Goal: Task Accomplishment & Management: Complete application form

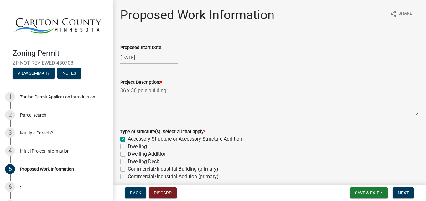
scroll to position [1271, 0]
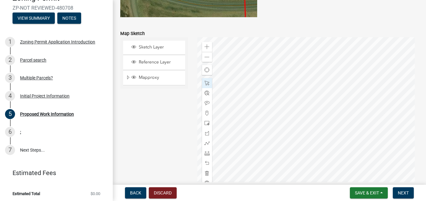
drag, startPoint x: 165, startPoint y: 123, endPoint x: 142, endPoint y: 119, distance: 23.6
click at [142, 119] on div "Sketch Layer Reference Layer Mapproxy Roads Streams and Rivers Subdivisions Lak…" at bounding box center [154, 115] width 77 height 157
drag, startPoint x: 48, startPoint y: 39, endPoint x: 49, endPoint y: 28, distance: 10.5
click at [49, 30] on ul "1 Zoning Permit Application Introduction 2 Parcel search 3 Multiple Parcels? 4 …" at bounding box center [56, 95] width 113 height 131
click at [32, 59] on div "Parcel search" at bounding box center [33, 60] width 26 height 4
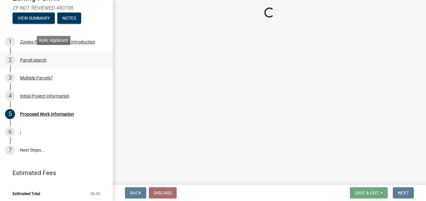
scroll to position [0, 0]
click at [34, 78] on div "Multiple Parcels?" at bounding box center [36, 78] width 33 height 4
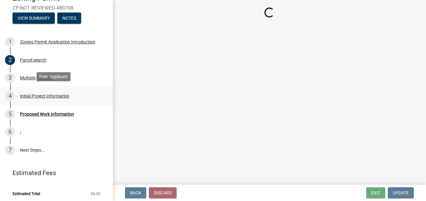
click at [34, 94] on div "Initial Project Information" at bounding box center [44, 96] width 49 height 4
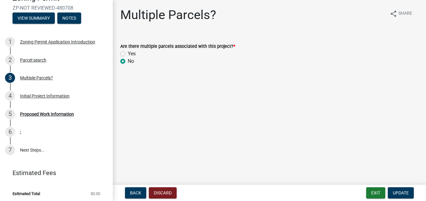
select select "33d21d3a-ebb3-419e-8315-ef7213d04586"
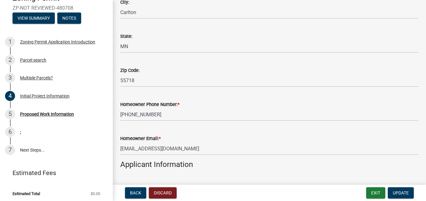
scroll to position [214, 0]
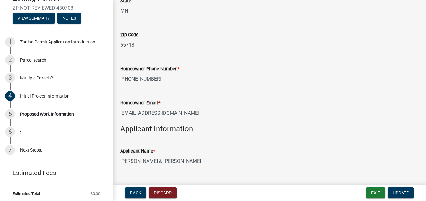
drag, startPoint x: 155, startPoint y: 79, endPoint x: 118, endPoint y: 79, distance: 36.9
click at [118, 79] on div "Homeowner Phone Number: * [PHONE_NUMBER]" at bounding box center [269, 70] width 307 height 29
type input "[PHONE_NUMBER]"
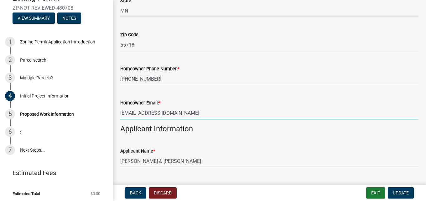
drag, startPoint x: 173, startPoint y: 113, endPoint x: 88, endPoint y: 111, distance: 84.6
click at [120, 111] on input "[EMAIL_ADDRESS][DOMAIN_NAME]" at bounding box center [269, 113] width 298 height 13
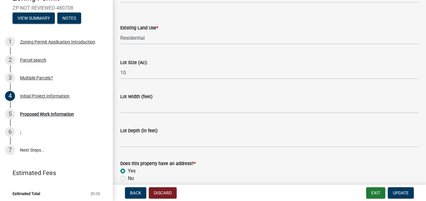
scroll to position [887, 0]
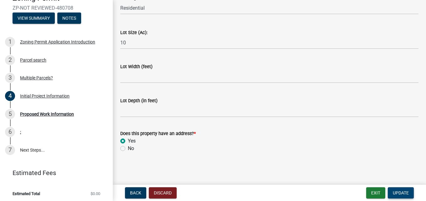
type input "[EMAIL_ADDRESS][DOMAIN_NAME]"
click at [405, 193] on span "Update" at bounding box center [401, 193] width 16 height 5
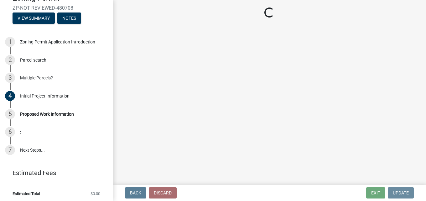
scroll to position [0, 0]
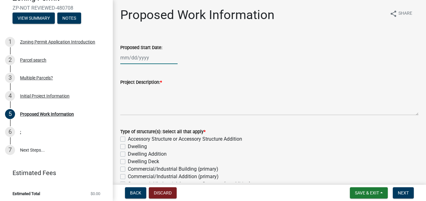
click at [160, 61] on input "Proposed Start Date:" at bounding box center [148, 57] width 57 height 13
select select "9"
select select "2025"
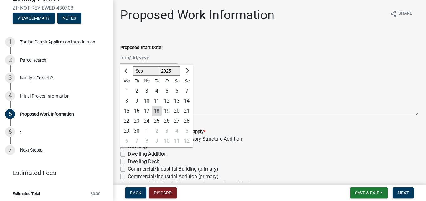
click at [179, 110] on div "20" at bounding box center [177, 111] width 10 height 10
type input "[DATE]"
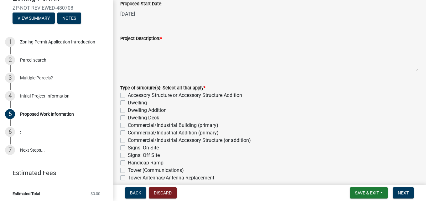
scroll to position [71, 0]
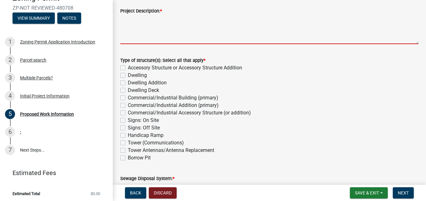
click at [166, 32] on textarea "Project Description: *" at bounding box center [269, 29] width 298 height 29
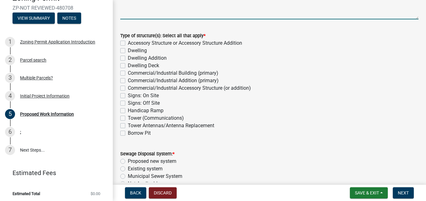
scroll to position [107, 0]
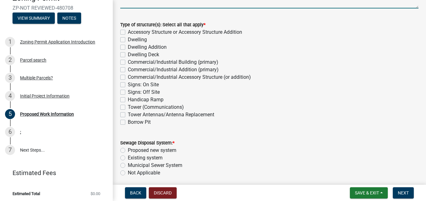
type textarea "36 x 56 pole building"
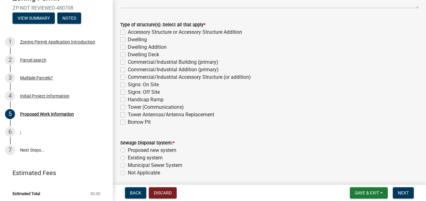
click at [128, 33] on label "Accessory Structure or Accessory Structure Addition" at bounding box center [185, 32] width 114 height 8
click at [128, 33] on input "Accessory Structure or Accessory Structure Addition" at bounding box center [130, 30] width 4 height 4
checkbox input "true"
checkbox input "false"
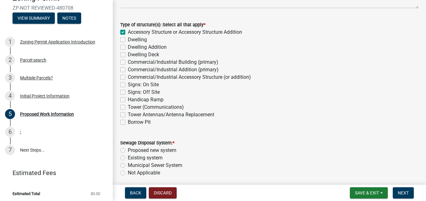
checkbox input "false"
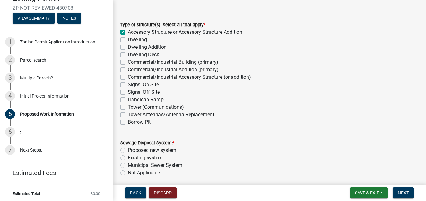
checkbox input "false"
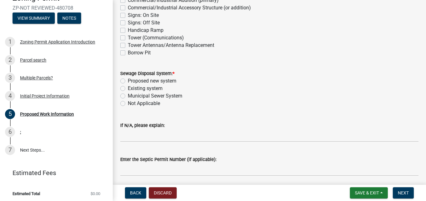
scroll to position [178, 0]
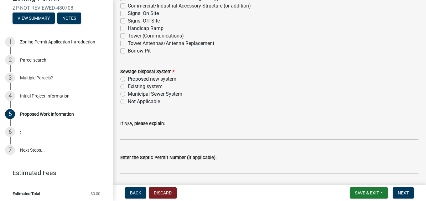
click at [128, 103] on label "Not Applicable" at bounding box center [144, 102] width 32 height 8
click at [128, 102] on input "Not Applicable" at bounding box center [130, 100] width 4 height 4
radio input "true"
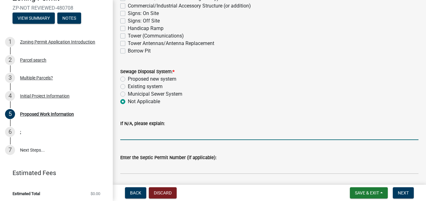
click at [148, 135] on input "If N/A, please explain:" at bounding box center [269, 133] width 298 height 13
type input "P"
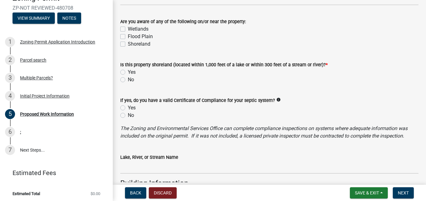
scroll to position [393, 0]
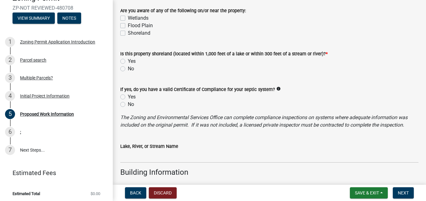
type input "will be used for storage and livestock."
click at [128, 68] on label "No" at bounding box center [131, 69] width 6 height 8
click at [128, 68] on input "No" at bounding box center [130, 67] width 4 height 4
radio input "true"
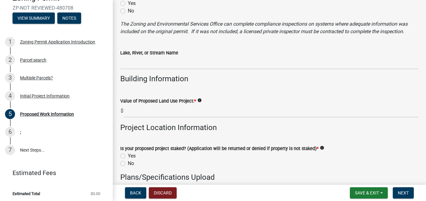
scroll to position [500, 0]
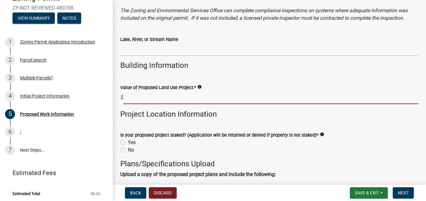
click at [185, 100] on input "text" at bounding box center [270, 97] width 295 height 13
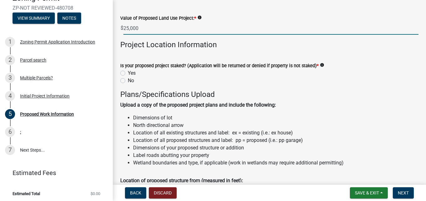
scroll to position [571, 0]
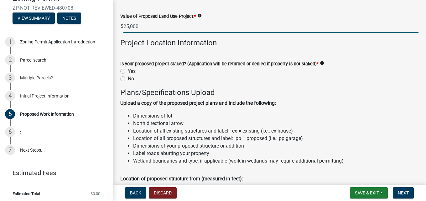
type input "25000"
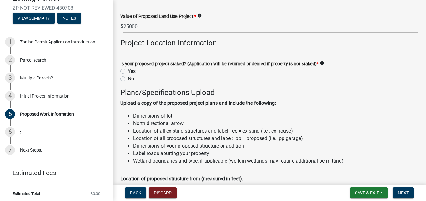
click at [128, 72] on label "Yes" at bounding box center [132, 72] width 8 height 8
click at [128, 72] on input "Yes" at bounding box center [130, 70] width 4 height 4
radio input "true"
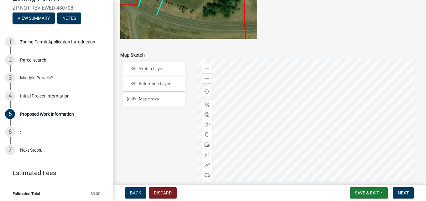
scroll to position [1285, 0]
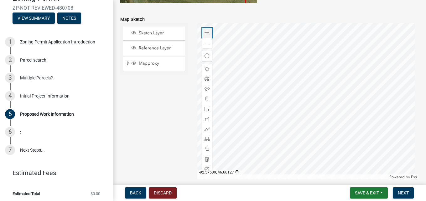
click at [204, 35] on span at bounding box center [206, 32] width 5 height 5
click at [205, 142] on span at bounding box center [206, 139] width 5 height 5
click at [206, 71] on span at bounding box center [206, 69] width 5 height 5
click at [302, 112] on div at bounding box center [307, 101] width 221 height 157
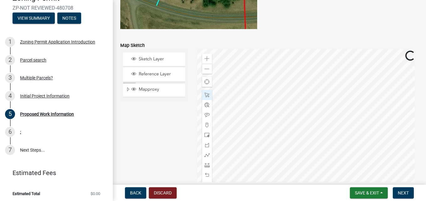
scroll to position [1249, 0]
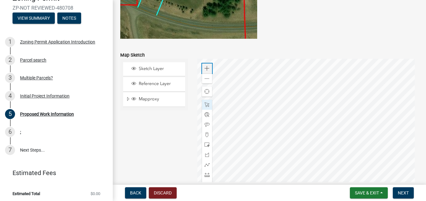
click at [205, 69] on span at bounding box center [206, 68] width 5 height 5
click at [291, 157] on div at bounding box center [307, 137] width 221 height 157
click at [307, 132] on div at bounding box center [307, 137] width 221 height 157
click at [207, 178] on span at bounding box center [206, 175] width 5 height 5
click at [291, 107] on div at bounding box center [307, 137] width 221 height 157
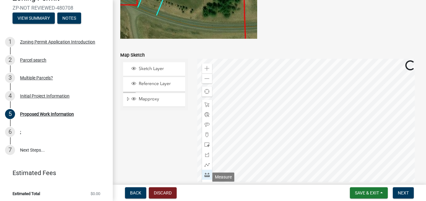
click at [205, 178] on span at bounding box center [206, 175] width 5 height 5
click at [288, 107] on div at bounding box center [307, 137] width 221 height 157
click at [314, 107] on div at bounding box center [307, 137] width 221 height 157
click at [287, 107] on div at bounding box center [307, 137] width 221 height 157
click at [287, 124] on div at bounding box center [307, 137] width 221 height 157
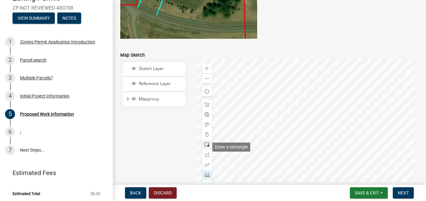
click at [204, 147] on span at bounding box center [206, 144] width 5 height 5
click at [314, 124] on div at bounding box center [307, 137] width 221 height 157
click at [208, 178] on span at bounding box center [206, 175] width 5 height 5
click at [295, 107] on div at bounding box center [307, 137] width 221 height 157
click at [295, 69] on div at bounding box center [307, 137] width 221 height 157
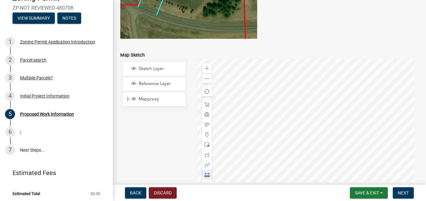
click at [314, 115] on div at bounding box center [307, 137] width 221 height 157
click at [329, 116] on div at bounding box center [307, 137] width 221 height 157
click at [287, 114] on div at bounding box center [307, 137] width 221 height 157
click at [224, 113] on div at bounding box center [307, 137] width 221 height 157
click at [287, 114] on div at bounding box center [307, 137] width 221 height 157
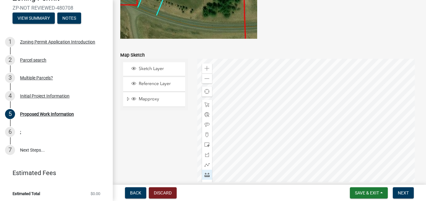
click at [219, 145] on div at bounding box center [307, 137] width 221 height 157
click at [208, 107] on span at bounding box center [206, 104] width 5 height 5
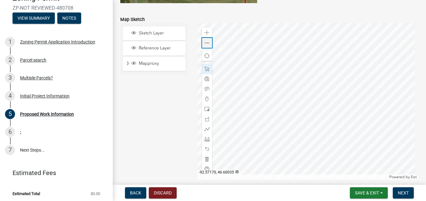
click at [206, 45] on span at bounding box center [206, 43] width 5 height 5
click at [205, 48] on div "Zoom out" at bounding box center [207, 43] width 10 height 10
click at [206, 141] on span at bounding box center [206, 139] width 5 height 5
click at [208, 35] on span at bounding box center [206, 32] width 5 height 5
click at [207, 72] on span at bounding box center [206, 69] width 5 height 5
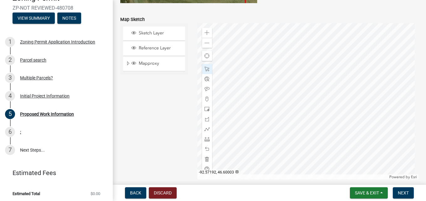
click at [308, 67] on div at bounding box center [307, 101] width 221 height 157
click at [204, 142] on span at bounding box center [206, 139] width 5 height 5
click at [361, 50] on div at bounding box center [307, 101] width 221 height 157
click at [227, 49] on div at bounding box center [307, 101] width 221 height 157
click at [205, 72] on span at bounding box center [206, 69] width 5 height 5
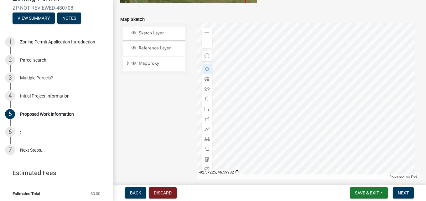
click at [281, 68] on div at bounding box center [307, 101] width 221 height 157
click at [207, 142] on span at bounding box center [206, 139] width 5 height 5
click at [361, 41] on div at bounding box center [307, 101] width 221 height 157
click at [361, 169] on div at bounding box center [307, 101] width 221 height 157
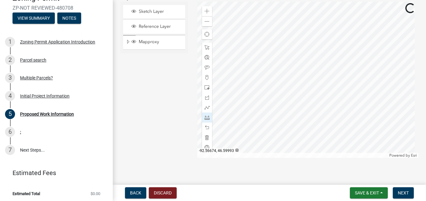
scroll to position [1315, 0]
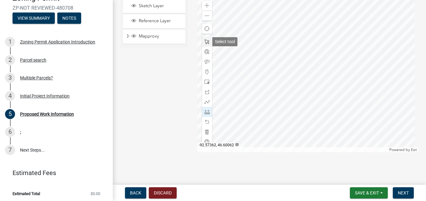
click at [204, 42] on span at bounding box center [206, 41] width 5 height 5
click at [293, 73] on div at bounding box center [307, 74] width 221 height 157
click at [204, 6] on span at bounding box center [206, 5] width 5 height 5
click at [276, 79] on div at bounding box center [307, 74] width 221 height 157
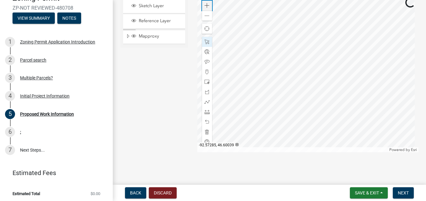
click at [202, 6] on div "Zoom in" at bounding box center [207, 6] width 10 height 10
click at [275, 102] on div at bounding box center [307, 74] width 221 height 157
click at [206, 64] on span at bounding box center [206, 61] width 5 height 5
click at [259, 72] on div at bounding box center [307, 74] width 221 height 157
click at [302, 39] on div at bounding box center [307, 74] width 221 height 157
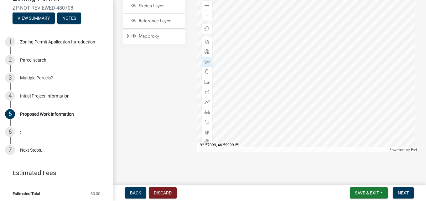
click at [349, 25] on div at bounding box center [307, 74] width 221 height 157
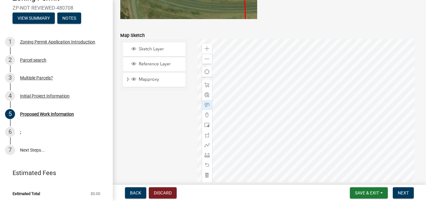
scroll to position [1277, 0]
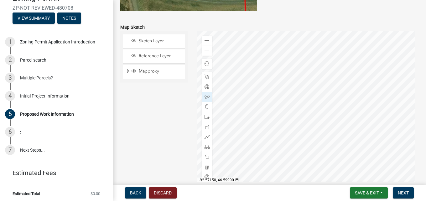
click at [274, 103] on div at bounding box center [307, 109] width 221 height 157
click at [355, 43] on div at bounding box center [307, 109] width 221 height 157
click at [206, 150] on span at bounding box center [206, 147] width 5 height 5
click at [358, 54] on div at bounding box center [307, 109] width 221 height 157
click at [358, 81] on div at bounding box center [307, 109] width 221 height 157
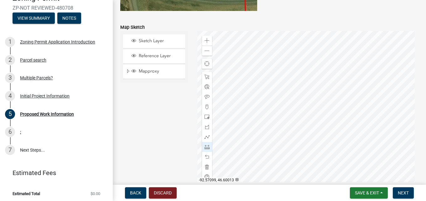
click at [349, 54] on div at bounding box center [307, 109] width 221 height 157
click at [308, 98] on div at bounding box center [307, 109] width 221 height 157
click at [343, 52] on div at bounding box center [307, 109] width 221 height 157
click at [259, 132] on div at bounding box center [307, 109] width 221 height 157
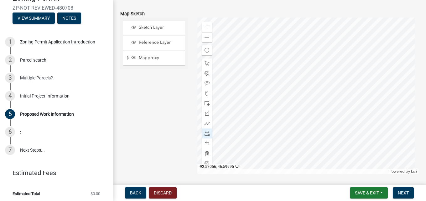
scroll to position [1288, 0]
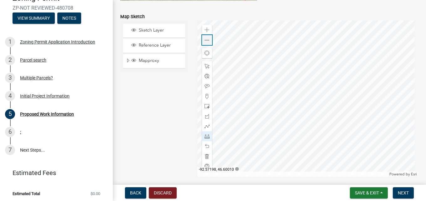
click at [205, 45] on div "Zoom out" at bounding box center [207, 40] width 10 height 10
click at [206, 89] on span at bounding box center [206, 86] width 5 height 5
click at [326, 64] on div at bounding box center [307, 98] width 221 height 157
click at [336, 64] on div at bounding box center [307, 98] width 221 height 157
click at [316, 62] on div at bounding box center [307, 98] width 221 height 157
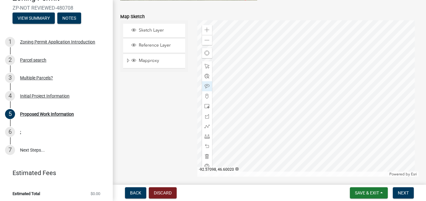
click at [328, 65] on div at bounding box center [307, 98] width 221 height 157
click at [207, 162] on div at bounding box center [207, 157] width 10 height 10
click at [207, 149] on span at bounding box center [206, 146] width 5 height 5
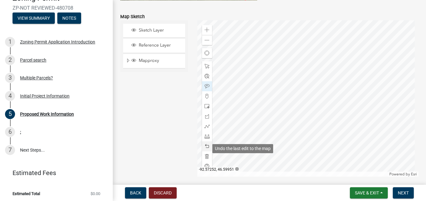
click at [207, 149] on span at bounding box center [206, 146] width 5 height 5
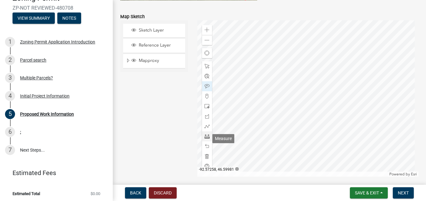
click at [206, 139] on span at bounding box center [206, 136] width 5 height 5
click at [206, 89] on span at bounding box center [206, 86] width 5 height 5
click at [276, 92] on div at bounding box center [307, 98] width 221 height 157
click at [275, 70] on div at bounding box center [307, 98] width 221 height 157
click at [283, 112] on div at bounding box center [307, 98] width 221 height 157
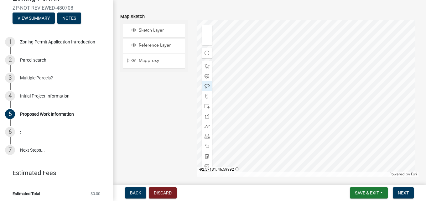
click at [303, 95] on div at bounding box center [307, 98] width 221 height 157
click at [329, 91] on div at bounding box center [307, 98] width 221 height 157
click at [206, 139] on span at bounding box center [206, 136] width 5 height 5
click at [324, 62] on div at bounding box center [307, 98] width 221 height 157
click at [341, 62] on div at bounding box center [307, 98] width 221 height 157
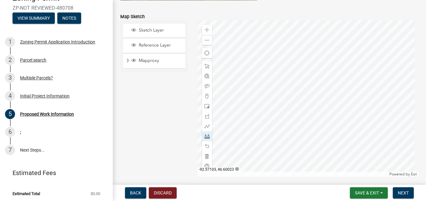
click at [324, 62] on div at bounding box center [307, 98] width 221 height 157
click at [324, 73] on div at bounding box center [307, 98] width 221 height 157
click at [204, 109] on span at bounding box center [206, 106] width 5 height 5
click at [324, 62] on div at bounding box center [307, 98] width 221 height 157
click at [341, 73] on div at bounding box center [307, 98] width 221 height 157
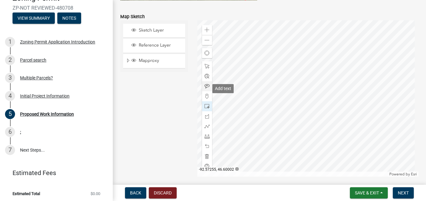
click at [206, 89] on span at bounding box center [206, 86] width 5 height 5
click at [328, 66] on div at bounding box center [307, 98] width 221 height 157
click at [205, 137] on span at bounding box center [206, 136] width 5 height 5
click at [339, 62] on div at bounding box center [307, 98] width 221 height 157
click at [339, 39] on div at bounding box center [307, 98] width 221 height 157
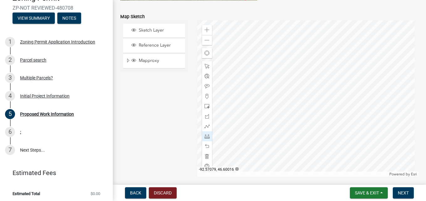
click at [341, 70] on div at bounding box center [307, 98] width 221 height 157
click at [350, 70] on div at bounding box center [307, 98] width 221 height 157
click at [337, 74] on div at bounding box center [307, 98] width 221 height 157
click at [337, 90] on div at bounding box center [307, 98] width 221 height 157
click at [325, 74] on div at bounding box center [307, 98] width 221 height 157
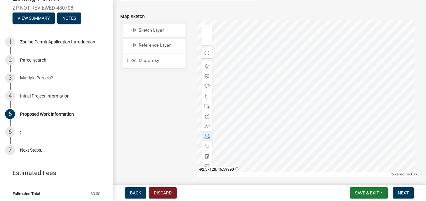
click at [306, 97] on div at bounding box center [307, 98] width 221 height 157
click at [324, 72] on div at bounding box center [307, 98] width 221 height 157
click at [283, 112] on div at bounding box center [307, 98] width 221 height 157
click at [324, 69] on div at bounding box center [307, 98] width 221 height 157
click at [283, 87] on div at bounding box center [307, 98] width 221 height 157
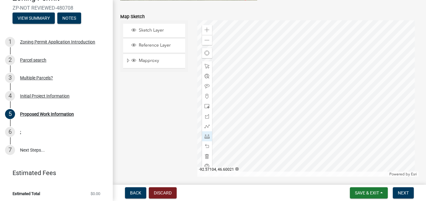
click at [323, 64] on div at bounding box center [307, 98] width 221 height 157
click at [285, 64] on div at bounding box center [307, 98] width 221 height 157
click at [206, 67] on span at bounding box center [206, 66] width 5 height 5
click at [298, 62] on div at bounding box center [307, 98] width 221 height 157
click at [204, 139] on span at bounding box center [206, 136] width 5 height 5
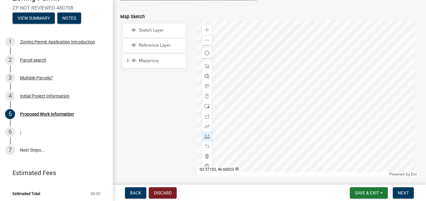
click at [379, 54] on div at bounding box center [307, 98] width 221 height 157
click at [213, 54] on div at bounding box center [307, 98] width 221 height 157
click at [207, 43] on span at bounding box center [206, 40] width 5 height 5
click at [350, 84] on div at bounding box center [307, 98] width 221 height 157
click at [349, 161] on div at bounding box center [307, 98] width 221 height 157
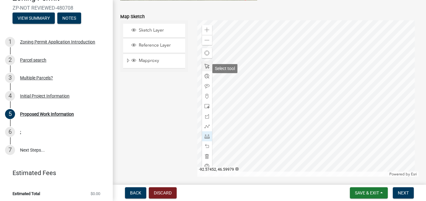
click at [204, 67] on span at bounding box center [206, 66] width 5 height 5
click at [205, 35] on div "Zoom in" at bounding box center [207, 30] width 10 height 10
click at [252, 98] on div at bounding box center [307, 98] width 221 height 157
click at [206, 31] on span at bounding box center [206, 30] width 5 height 5
click at [321, 142] on div at bounding box center [307, 98] width 221 height 157
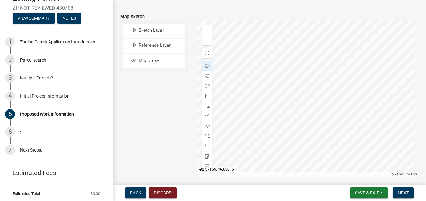
scroll to position [1315, 0]
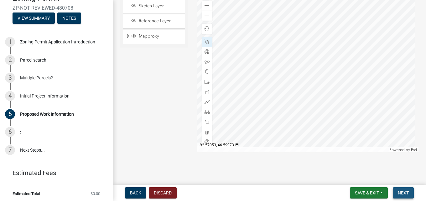
click at [406, 191] on span "Next" at bounding box center [403, 193] width 11 height 5
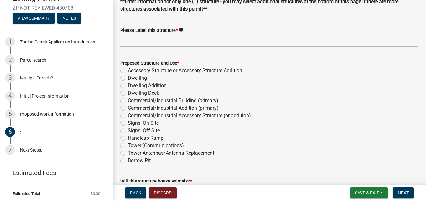
scroll to position [36, 0]
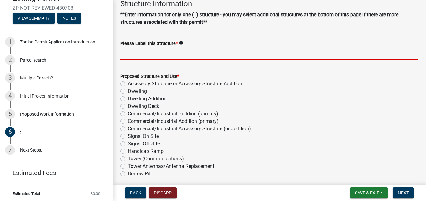
click at [127, 56] on input "Please Label this Structure *" at bounding box center [269, 53] width 298 height 13
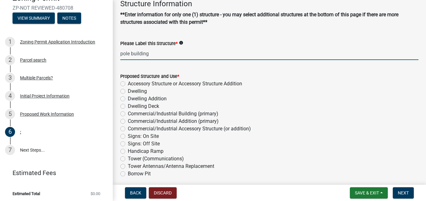
scroll to position [71, 0]
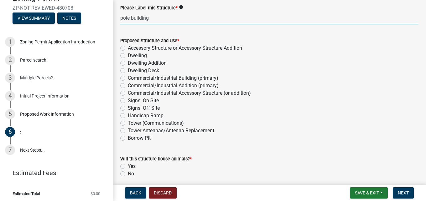
type input "pole building"
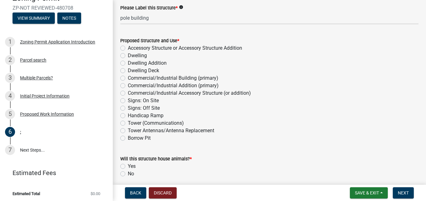
click at [128, 50] on label "Accessory Structure or Accessory Structure Addition" at bounding box center [185, 48] width 114 height 8
click at [128, 49] on input "Accessory Structure or Accessory Structure Addition" at bounding box center [130, 46] width 4 height 4
radio input "true"
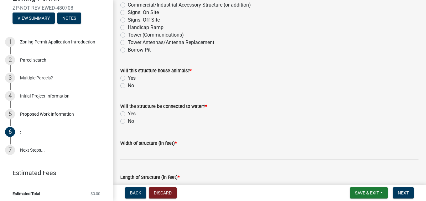
scroll to position [178, 0]
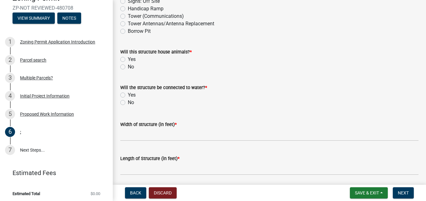
click at [128, 59] on label "Yes" at bounding box center [132, 60] width 8 height 8
click at [128, 59] on input "Yes" at bounding box center [130, 58] width 4 height 4
radio input "true"
click at [128, 105] on label "No" at bounding box center [131, 103] width 6 height 8
click at [128, 103] on input "No" at bounding box center [130, 101] width 4 height 4
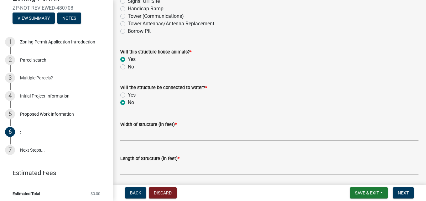
radio input "true"
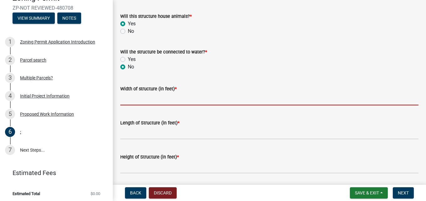
click at [170, 98] on input "Width of structure (in feet) *" at bounding box center [269, 99] width 298 height 13
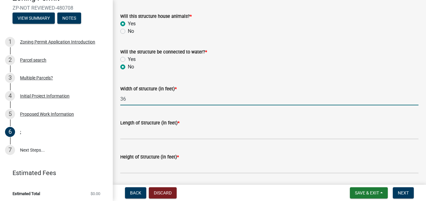
type input "36"
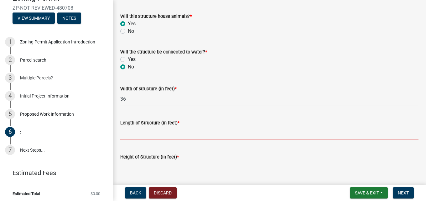
click at [165, 135] on input "Length of Structure (in feet) *" at bounding box center [269, 133] width 298 height 13
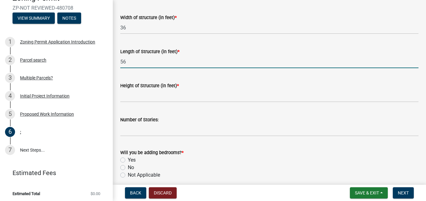
scroll to position [321, 0]
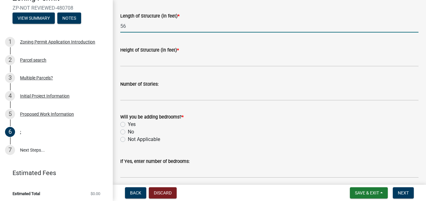
type input "56"
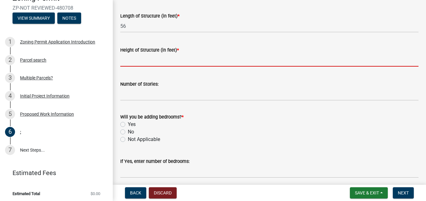
click at [149, 61] on input "Height of Structure (in feet) *" at bounding box center [269, 60] width 298 height 13
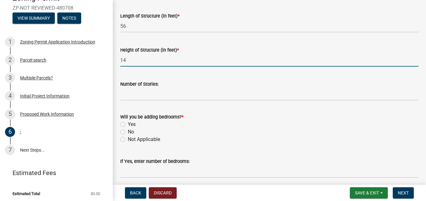
type input "14"
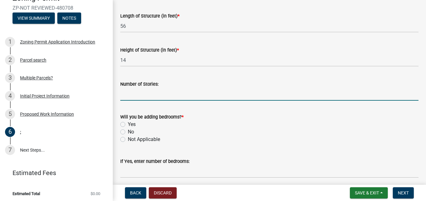
click at [152, 95] on input "Number of Stories:" at bounding box center [269, 94] width 298 height 13
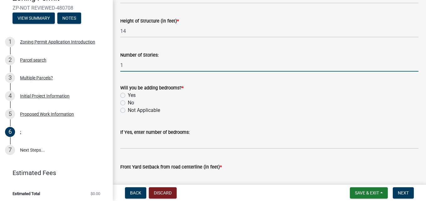
scroll to position [357, 0]
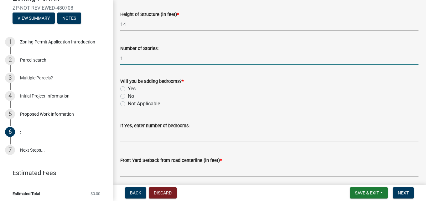
type input "1"
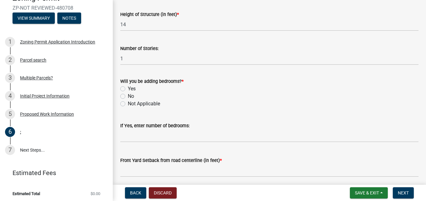
click at [128, 97] on label "No" at bounding box center [131, 97] width 6 height 8
click at [128, 97] on input "No" at bounding box center [130, 95] width 4 height 4
radio input "true"
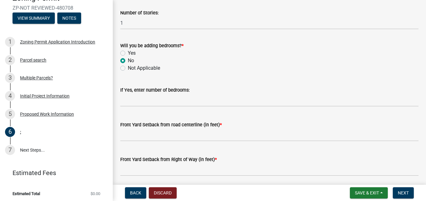
scroll to position [428, 0]
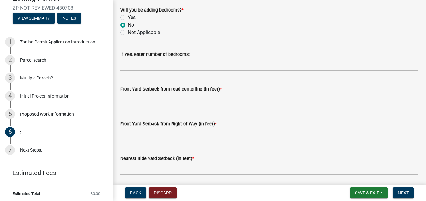
click at [128, 33] on label "Not Applicable" at bounding box center [144, 33] width 32 height 8
click at [128, 33] on input "Not Applicable" at bounding box center [130, 31] width 4 height 4
radio input "true"
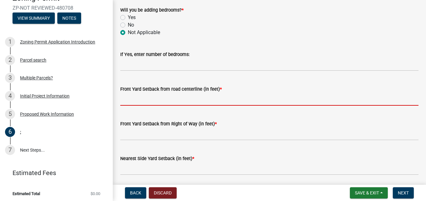
click at [199, 100] on input "text" at bounding box center [269, 99] width 298 height 13
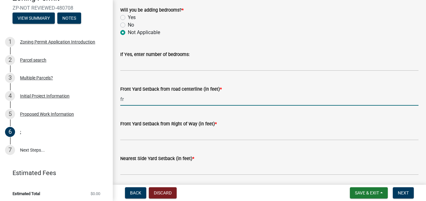
type input "f"
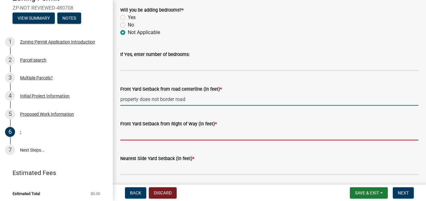
type input "0"
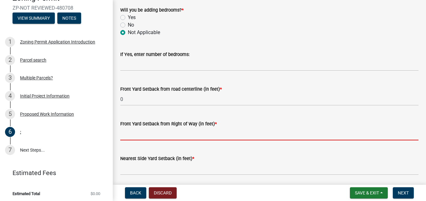
click at [169, 137] on input "text" at bounding box center [269, 134] width 298 height 13
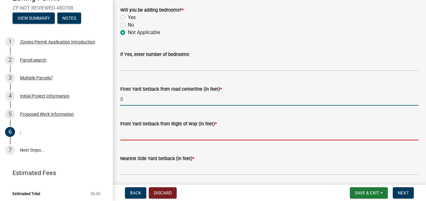
click at [135, 102] on input "0" at bounding box center [269, 99] width 298 height 13
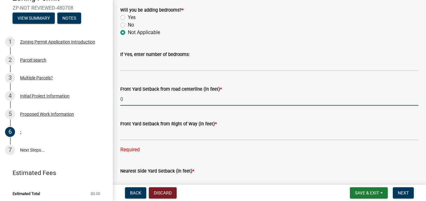
drag, startPoint x: 132, startPoint y: 100, endPoint x: 116, endPoint y: 101, distance: 15.0
click at [120, 101] on input "0" at bounding box center [269, 99] width 298 height 13
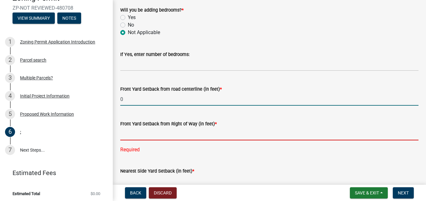
click at [131, 133] on input "text" at bounding box center [269, 134] width 298 height 13
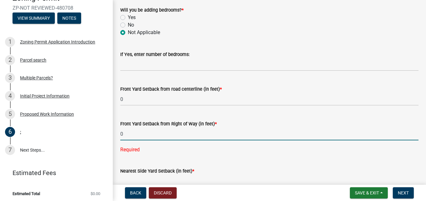
scroll to position [500, 0]
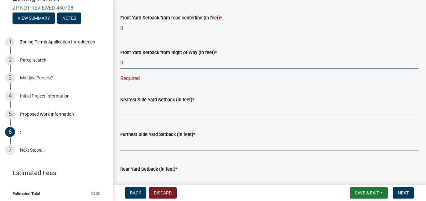
type input "0"
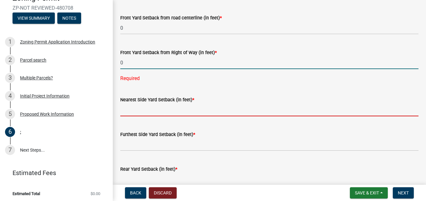
click at [141, 114] on input "text" at bounding box center [269, 110] width 298 height 13
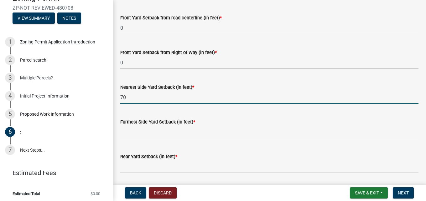
type input "70"
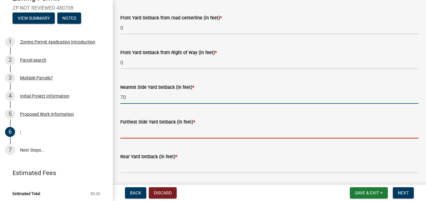
click at [157, 137] on input "text" at bounding box center [269, 132] width 298 height 13
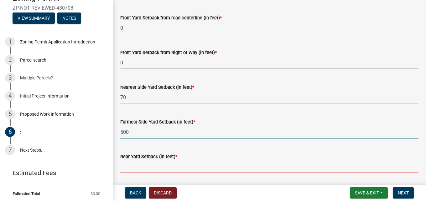
click at [137, 169] on input "text" at bounding box center [269, 167] width 298 height 13
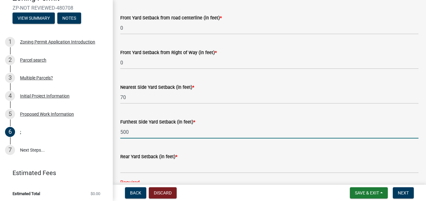
click at [132, 132] on input "500" at bounding box center [269, 132] width 298 height 13
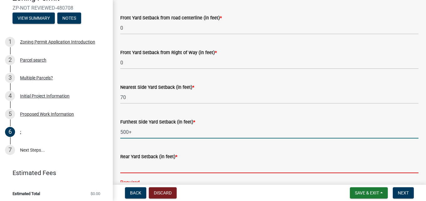
type input "500"
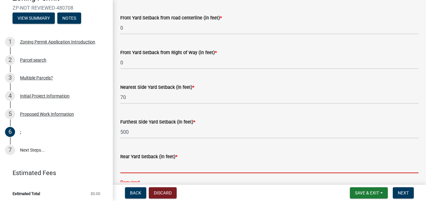
click at [136, 169] on input "text" at bounding box center [269, 167] width 298 height 13
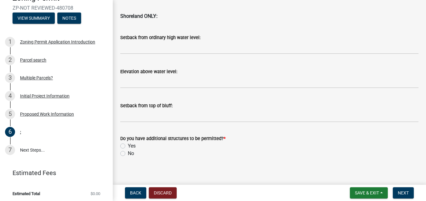
scroll to position [709, 0]
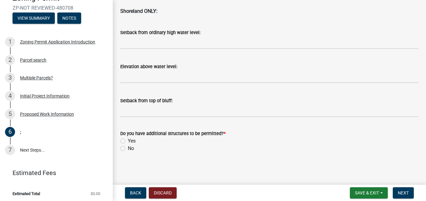
type input "30"
click at [128, 149] on label "No" at bounding box center [131, 149] width 6 height 8
click at [128, 149] on input "No" at bounding box center [130, 147] width 4 height 4
radio input "true"
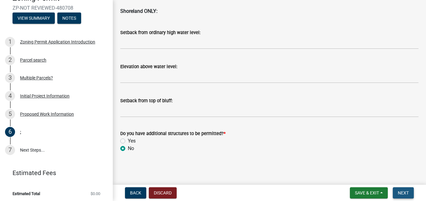
click at [404, 192] on span "Next" at bounding box center [403, 193] width 11 height 5
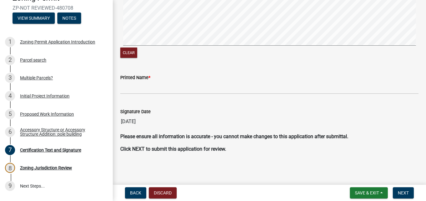
scroll to position [102, 0]
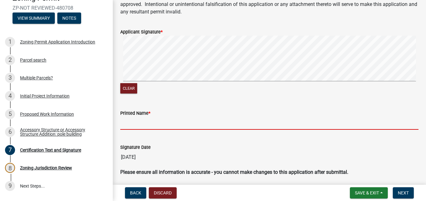
click at [178, 127] on input "Printed Name *" at bounding box center [269, 123] width 298 height 13
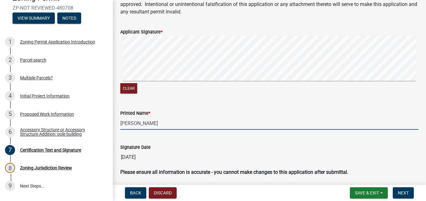
scroll to position [138, 0]
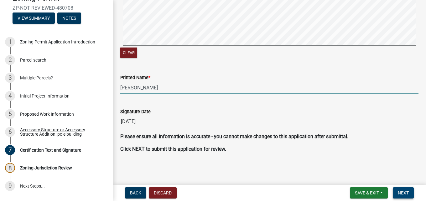
type input "[PERSON_NAME]"
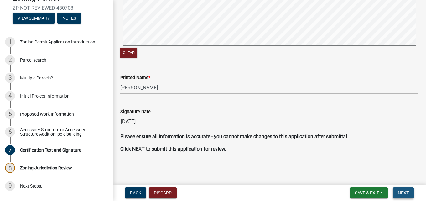
click at [407, 193] on span "Next" at bounding box center [403, 193] width 11 height 5
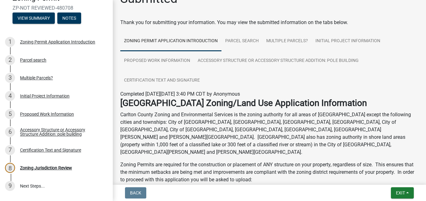
scroll to position [0, 0]
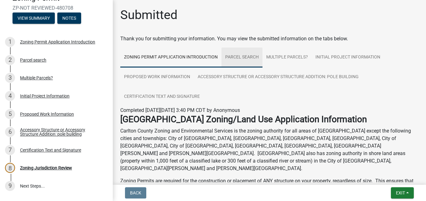
click at [241, 59] on link "Parcel search" at bounding box center [241, 58] width 41 height 20
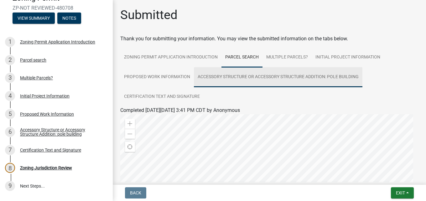
click at [226, 74] on link "Accessory Structure or Accessory Structure Addition: pole building" at bounding box center [278, 77] width 168 height 20
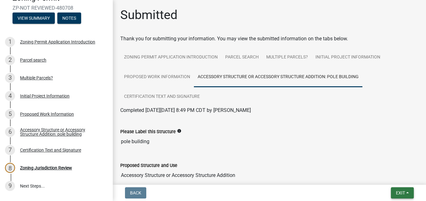
click at [404, 195] on span "Exit" at bounding box center [400, 193] width 9 height 5
click at [386, 176] on button "Save & Exit" at bounding box center [389, 176] width 50 height 15
